Goal: Task Accomplishment & Management: Manage account settings

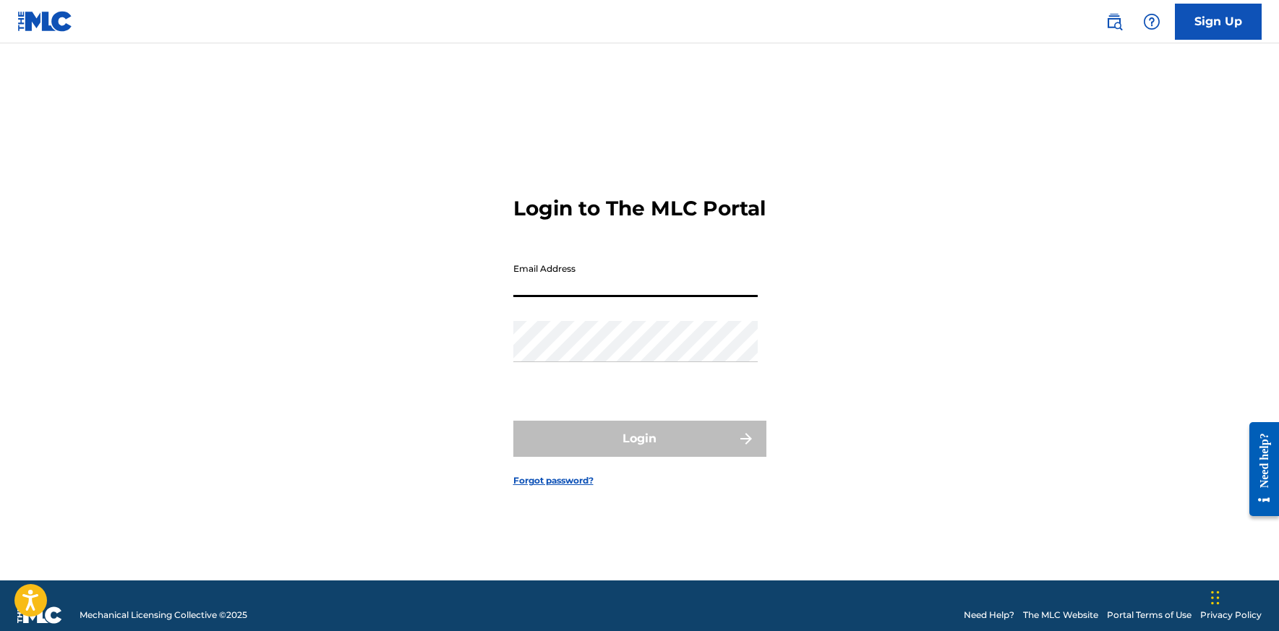
click at [605, 293] on input "Email Address" at bounding box center [635, 276] width 244 height 41
type input "[EMAIL_ADDRESS][DOMAIN_NAME]"
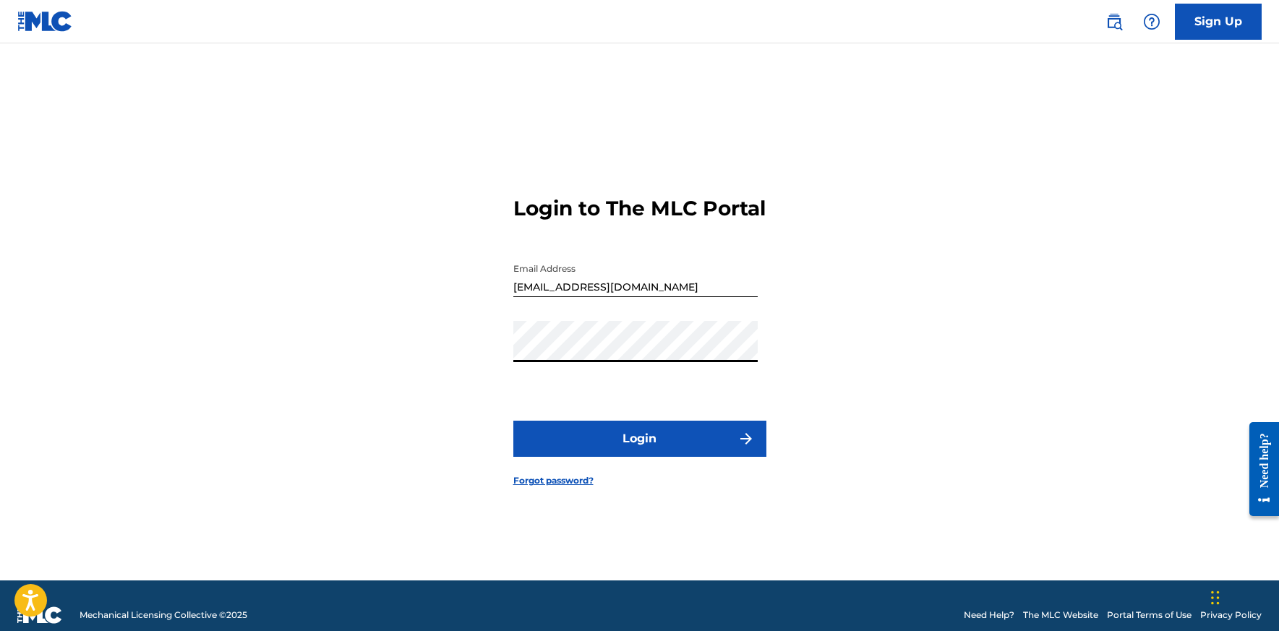
click at [581, 444] on button "Login" at bounding box center [639, 439] width 253 height 36
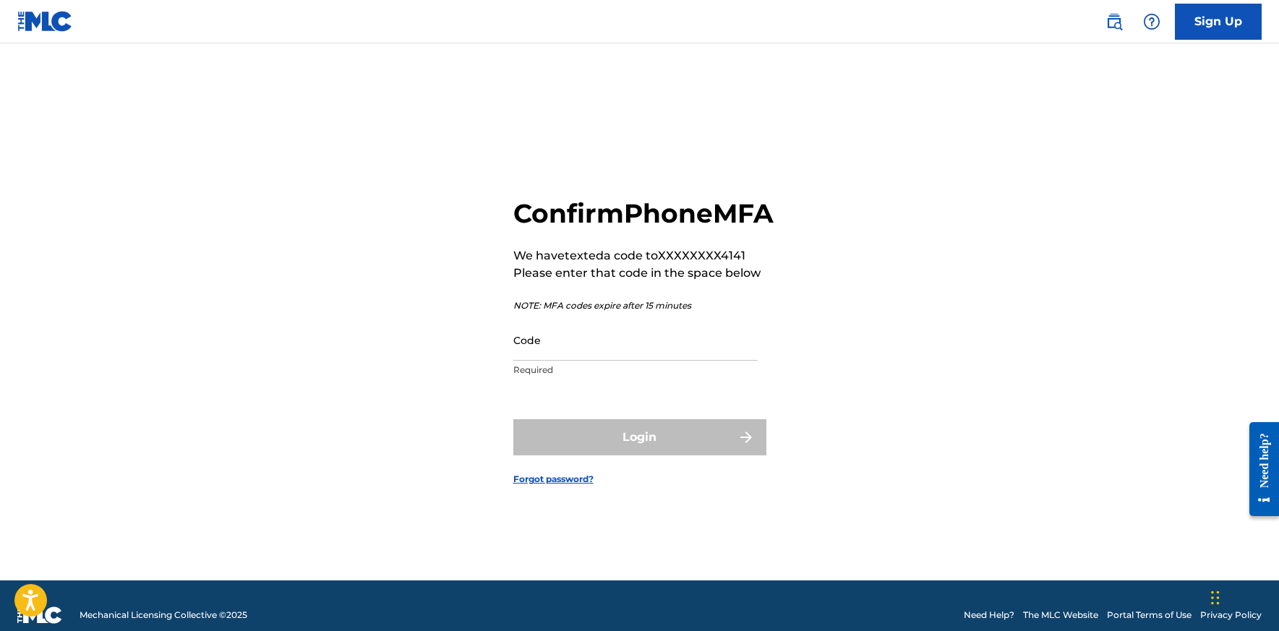
click at [581, 361] on input "Code" at bounding box center [635, 340] width 244 height 41
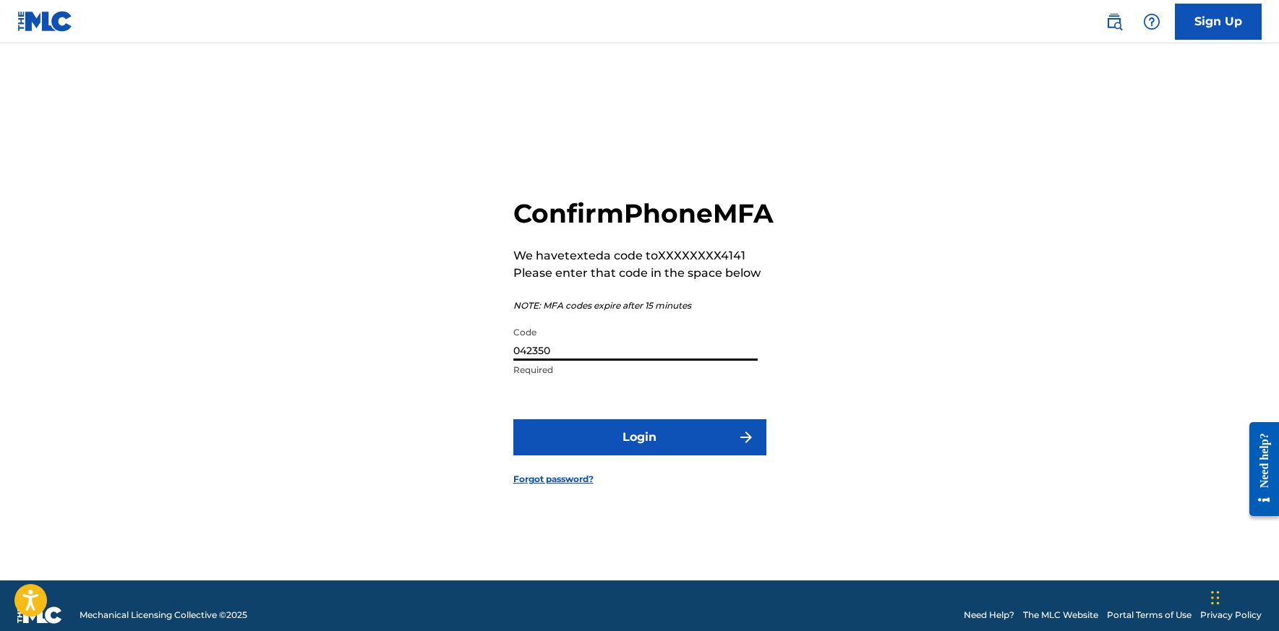
type input "042350"
click at [513, 419] on button "Login" at bounding box center [639, 437] width 253 height 36
